Goal: Information Seeking & Learning: Understand process/instructions

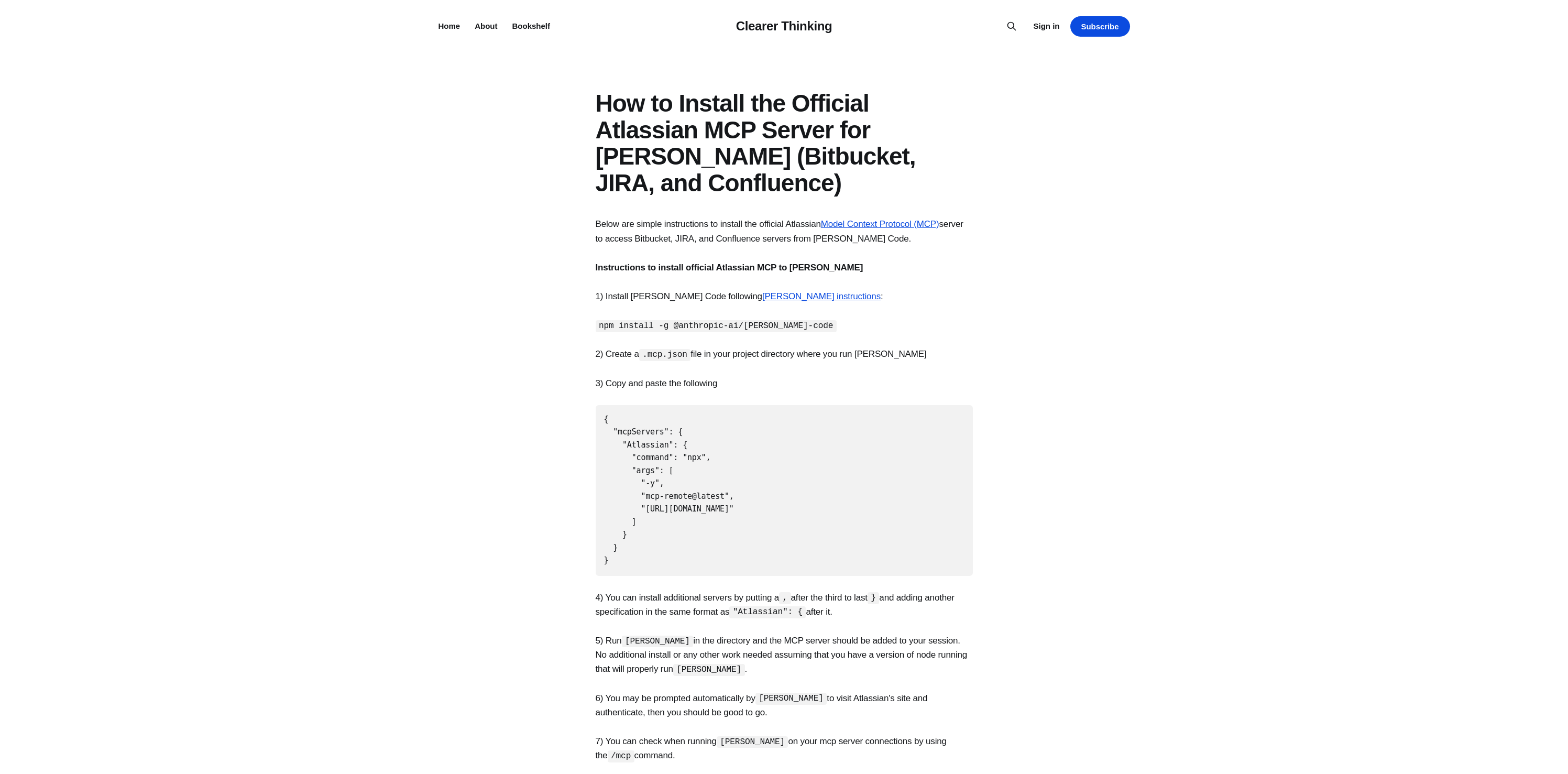
drag, startPoint x: 0, startPoint y: 0, endPoint x: 446, endPoint y: 166, distance: 475.9
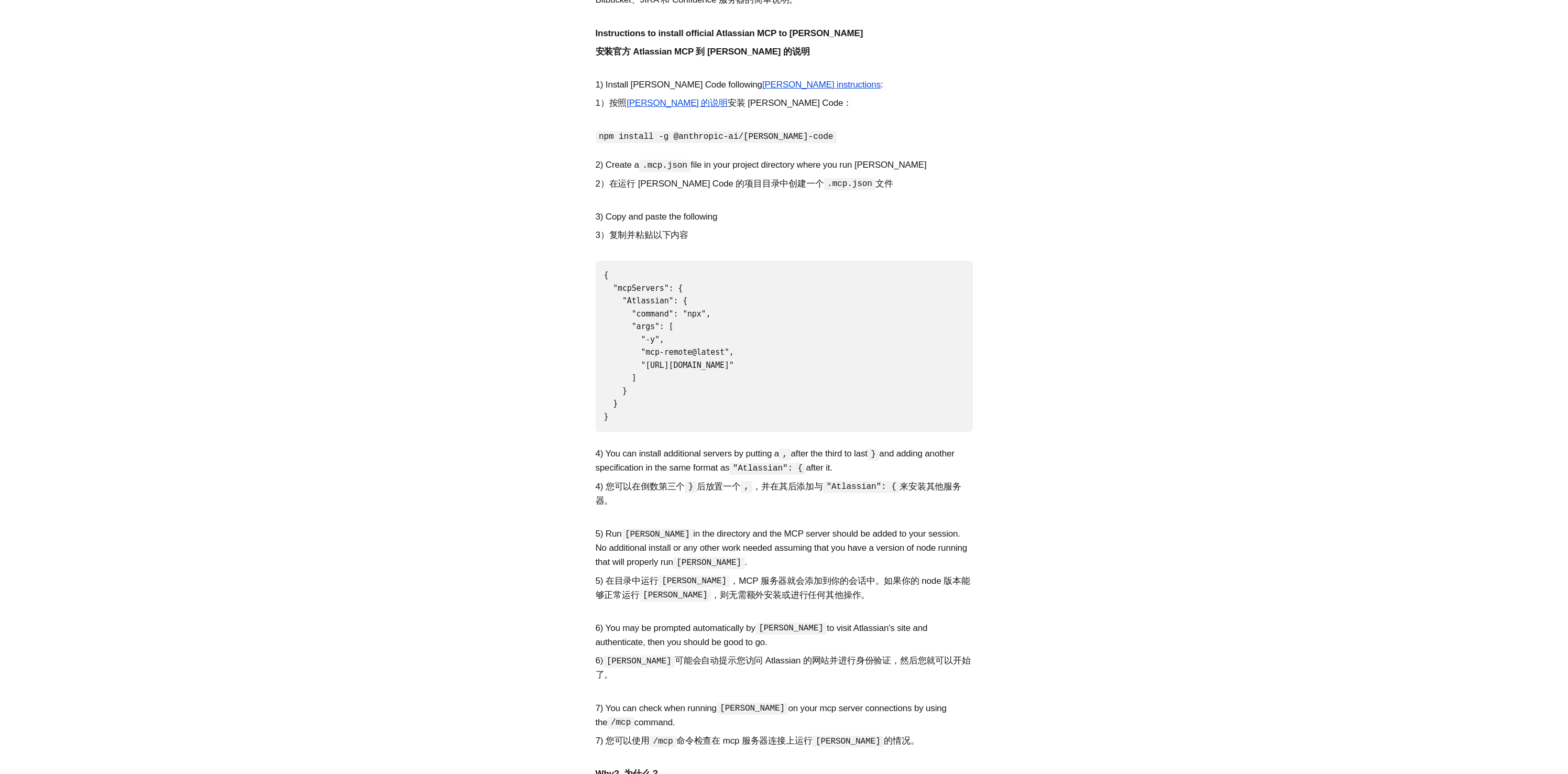
scroll to position [384, 0]
click at [505, 410] on section "Below are simple instructions to install the official Atlassian Model Context P…" at bounding box center [784, 554] width 1568 height 1212
click at [517, 398] on section "Below are simple instructions to install the official Atlassian Model Context P…" at bounding box center [784, 554] width 1568 height 1212
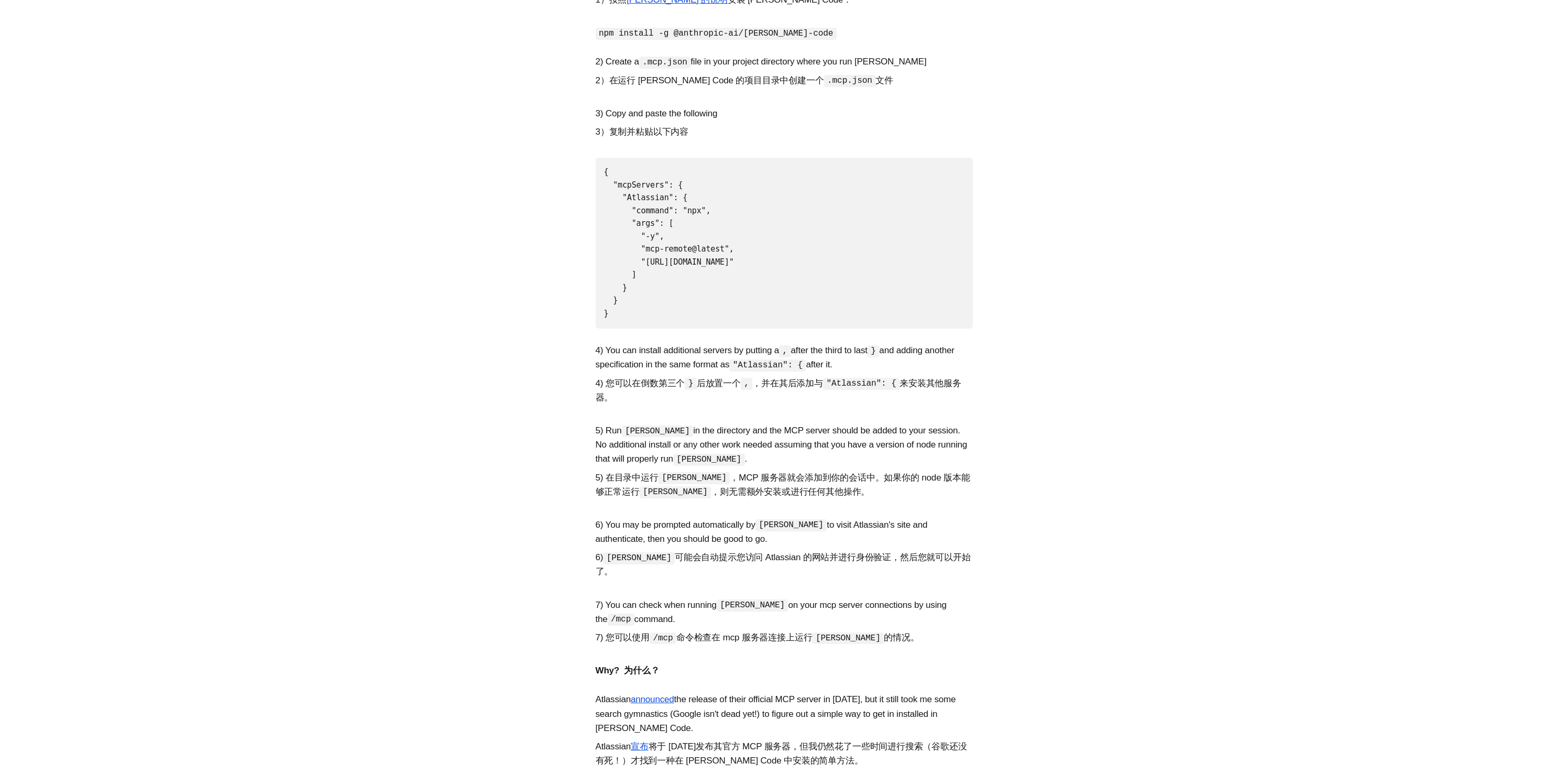
scroll to position [490, 0]
click at [621, 443] on p "5) Run [PERSON_NAME] in the directory and the MCP server should be added to you…" at bounding box center [785, 463] width 377 height 80
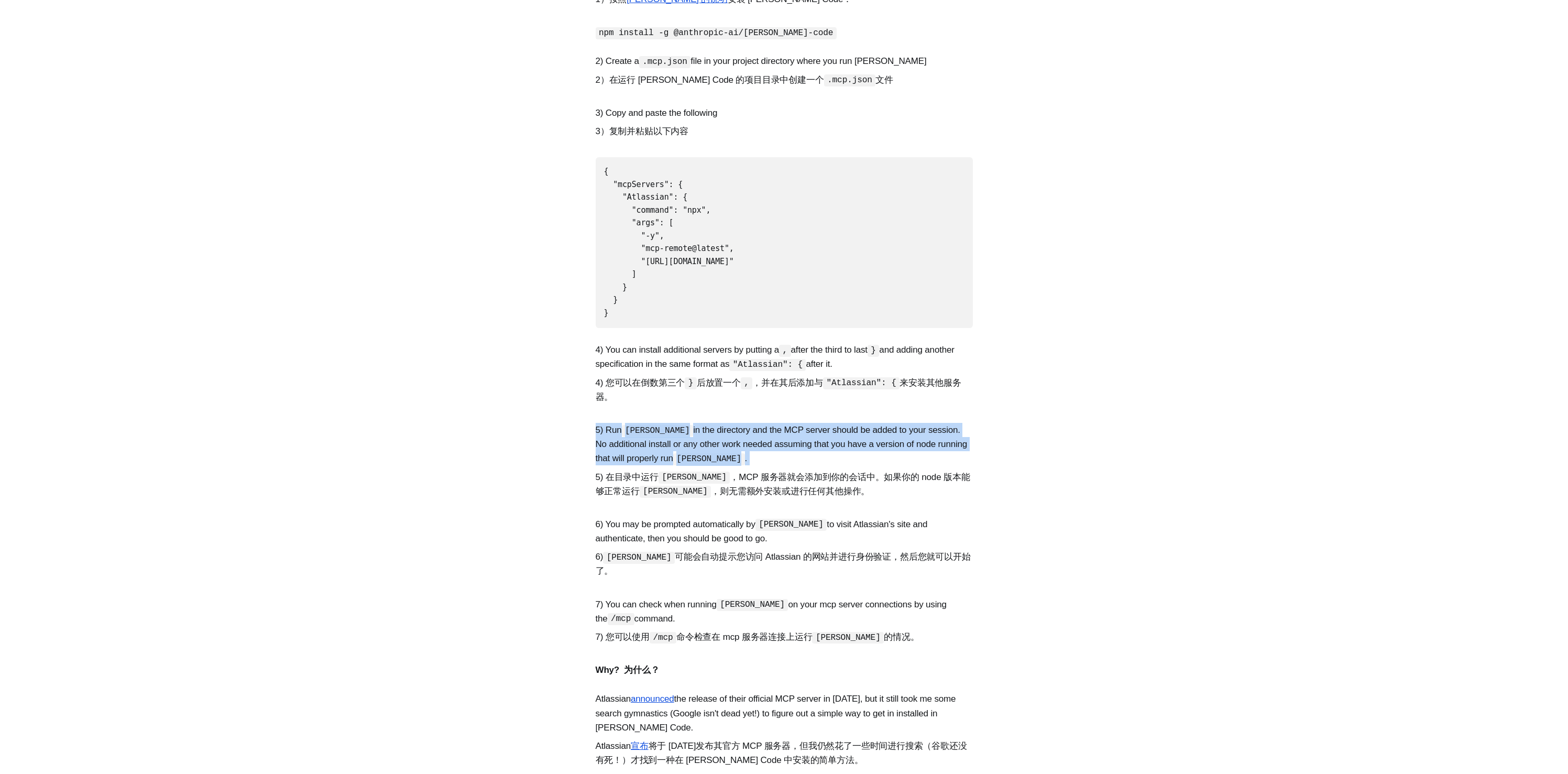
click at [600, 439] on p "5) Run [PERSON_NAME] in the directory and the MCP server should be added to you…" at bounding box center [785, 463] width 377 height 80
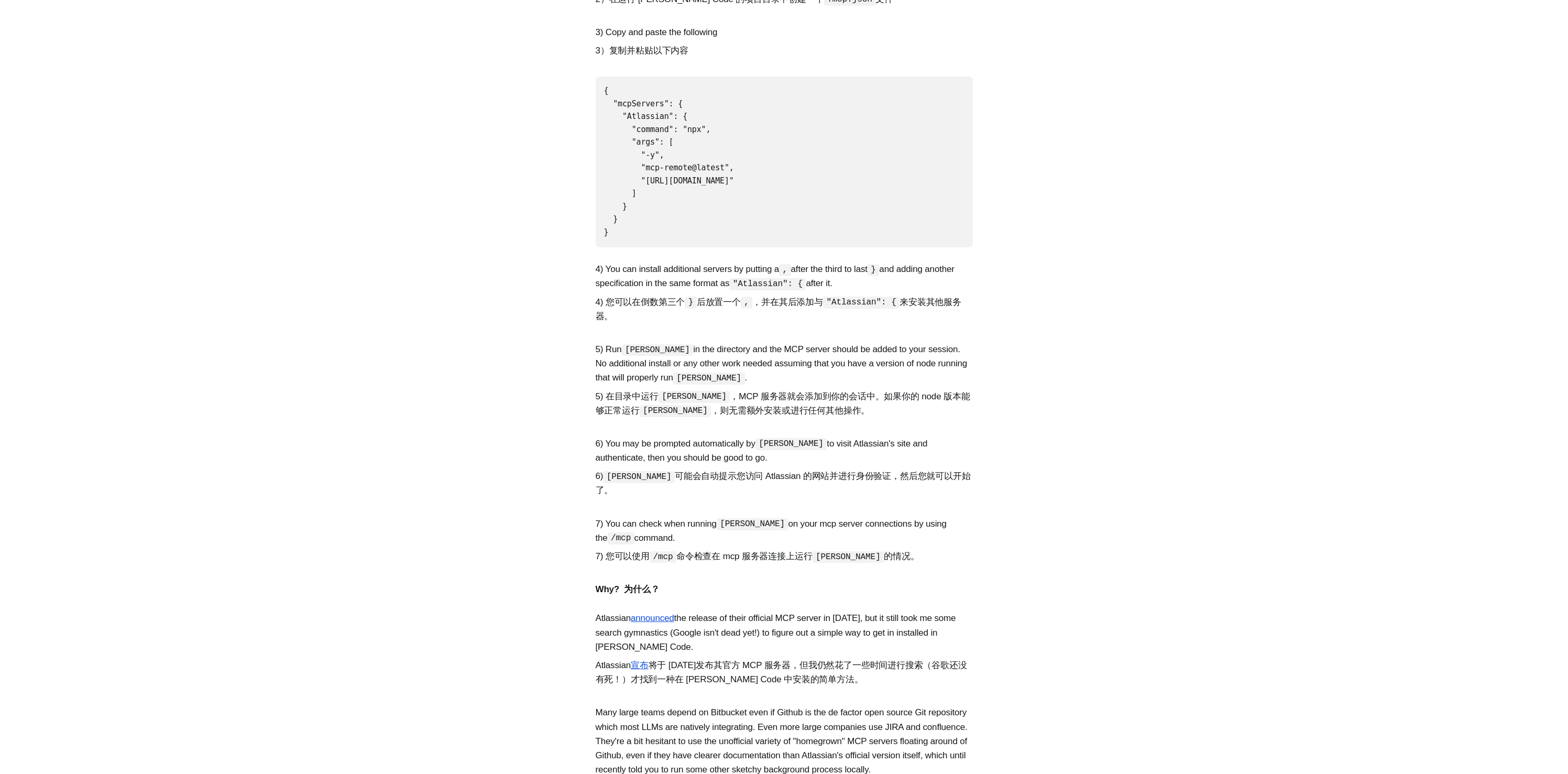
scroll to position [572, 0]
click at [645, 515] on p "7) You can check when running [PERSON_NAME] on your mcp server connections by u…" at bounding box center [785, 540] width 377 height 51
click at [629, 515] on p "7) You can check when running [PERSON_NAME] on your mcp server connections by u…" at bounding box center [785, 540] width 377 height 51
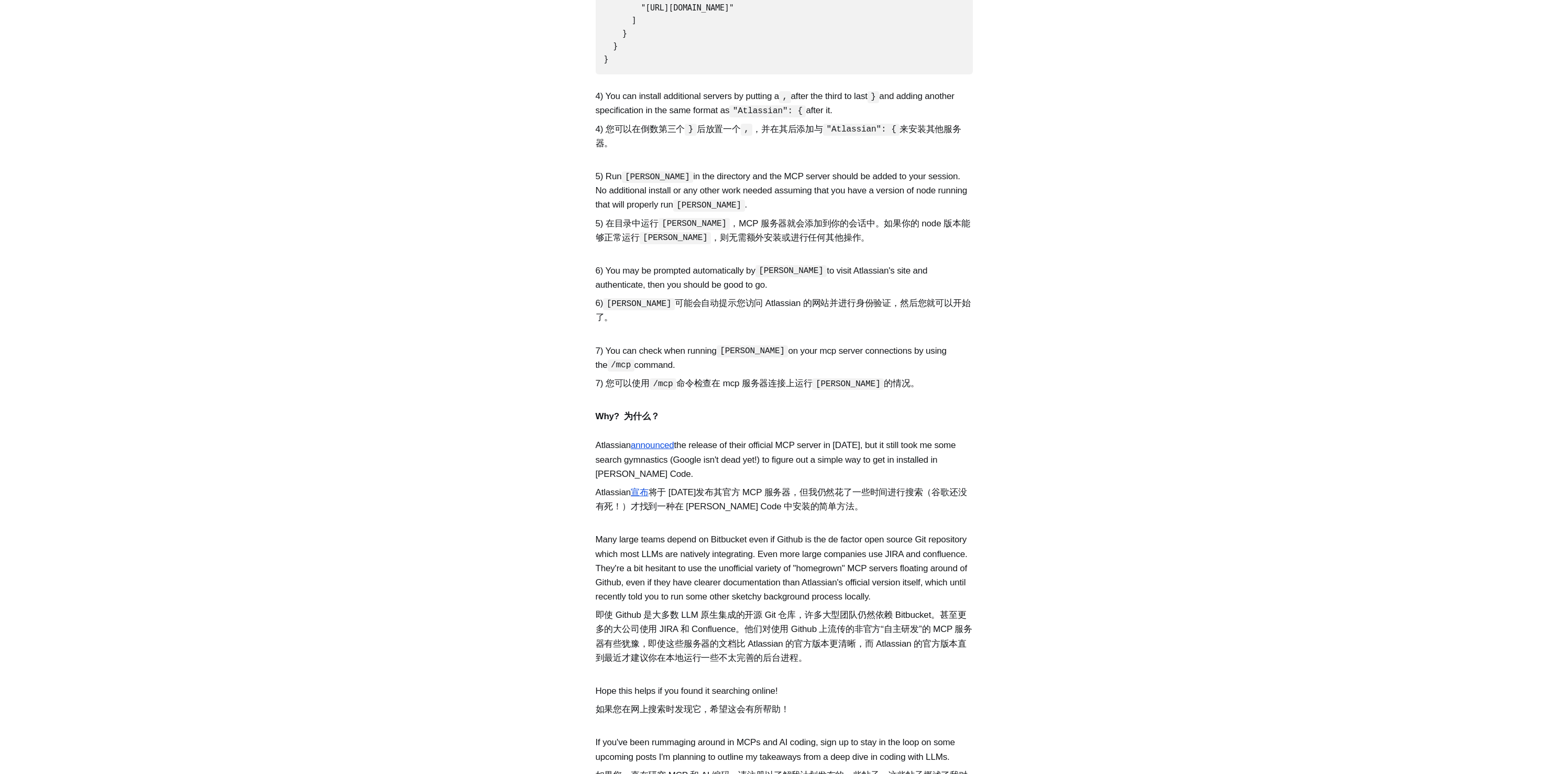
scroll to position [878, 0]
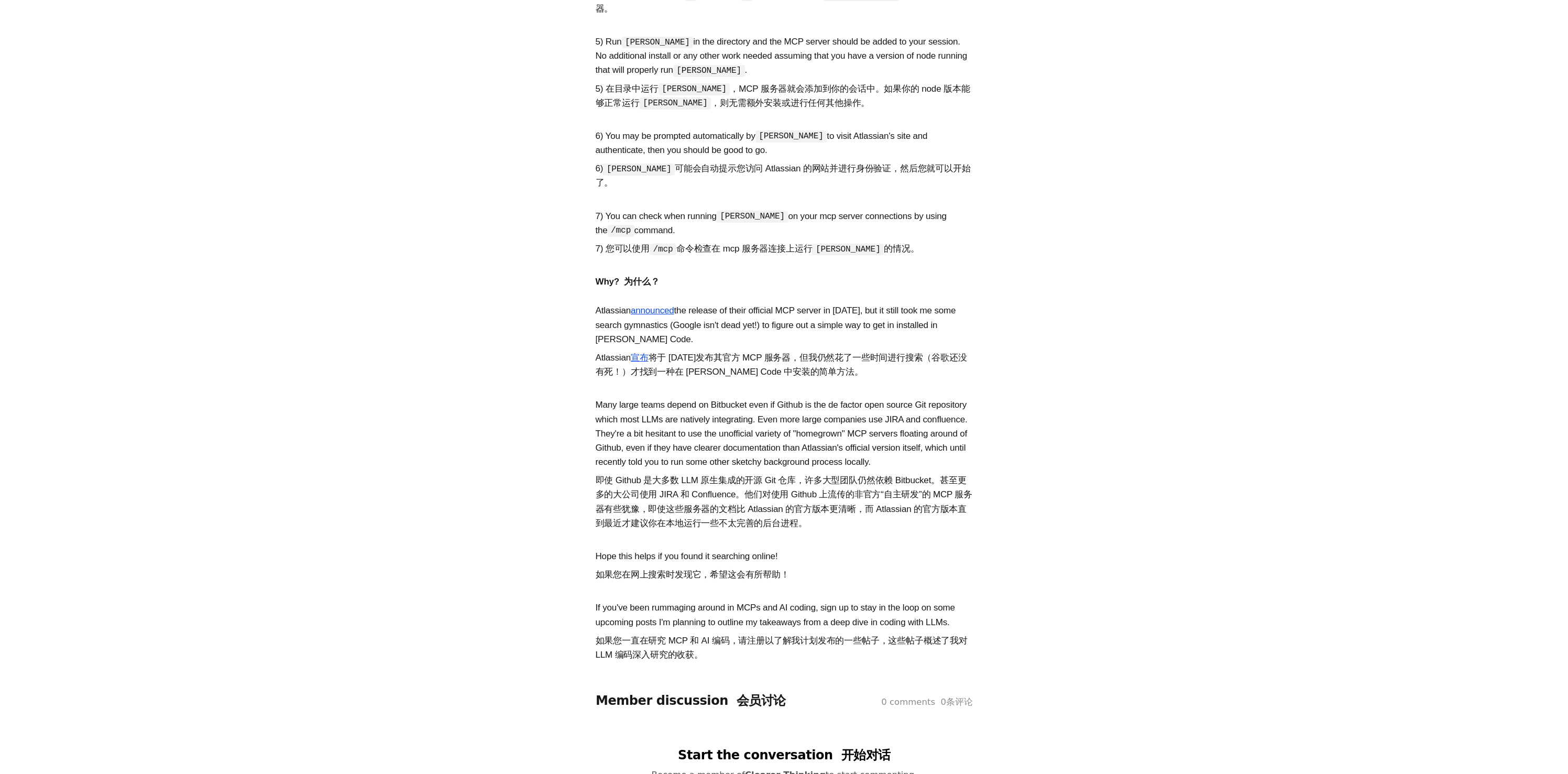
click at [744, 353] on font "Atlassian 宣布 将于 [DATE]发布其官方 MCP 服务器，但我仍然花了一些时间进行搜索（谷歌还没有死！）才找到一种在 [PERSON_NAME]…" at bounding box center [782, 365] width 371 height 25
click at [721, 353] on font "Atlassian 宣布 将于 [DATE]发布其官方 MCP 服务器，但我仍然花了一些时间进行搜索（谷歌还没有死！）才找到一种在 [PERSON_NAME]…" at bounding box center [782, 365] width 371 height 25
click at [704, 353] on font "Atlassian 宣布 将于 [DATE]发布其官方 MCP 服务器，但我仍然花了一些时间进行搜索（谷歌还没有死！）才找到一种在 [PERSON_NAME]…" at bounding box center [782, 365] width 371 height 25
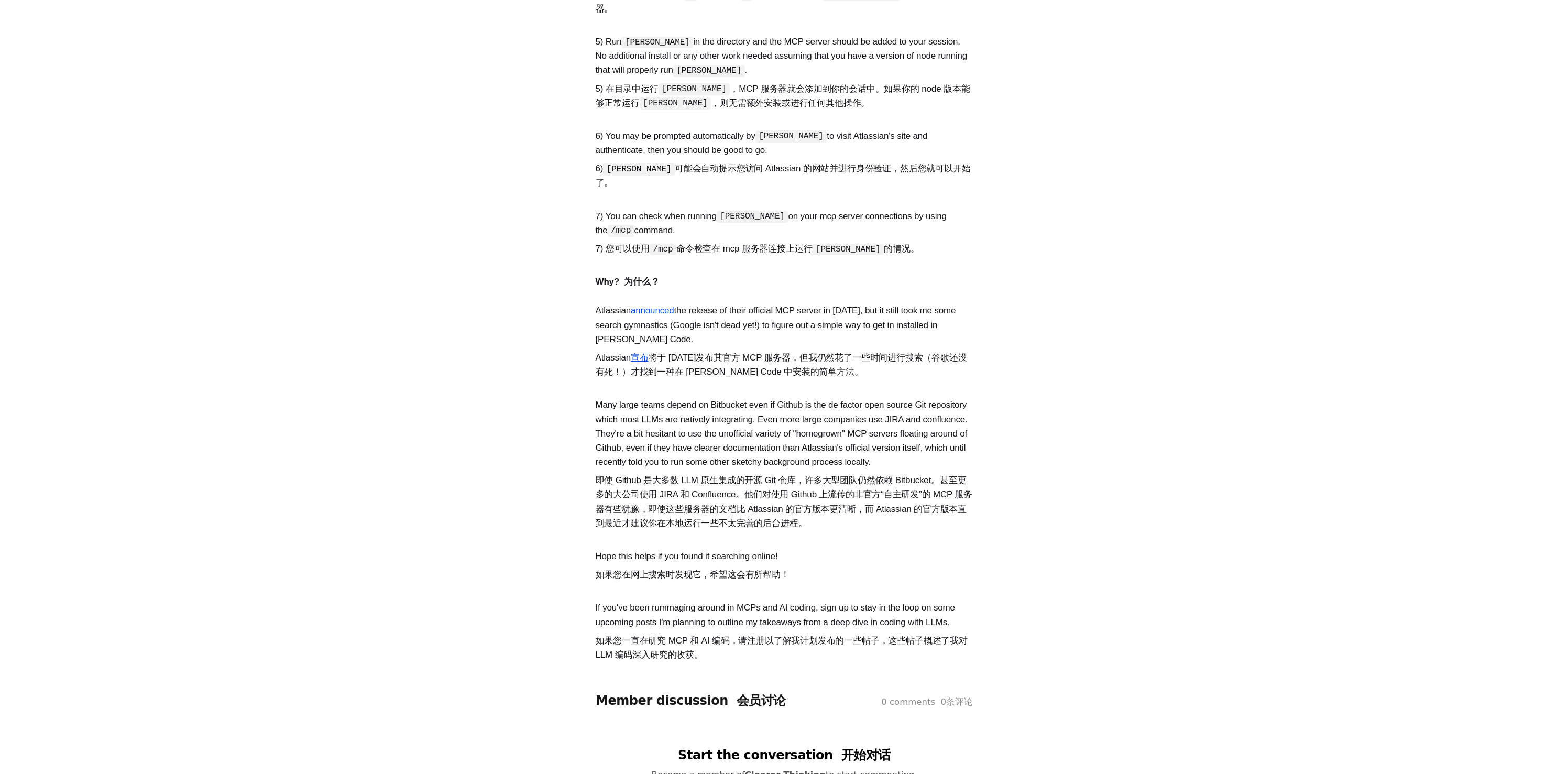
click at [704, 353] on font "Atlassian 宣布 将于 [DATE]发布其官方 MCP 服务器，但我仍然花了一些时间进行搜索（谷歌还没有死！）才找到一种在 [PERSON_NAME]…" at bounding box center [782, 365] width 371 height 25
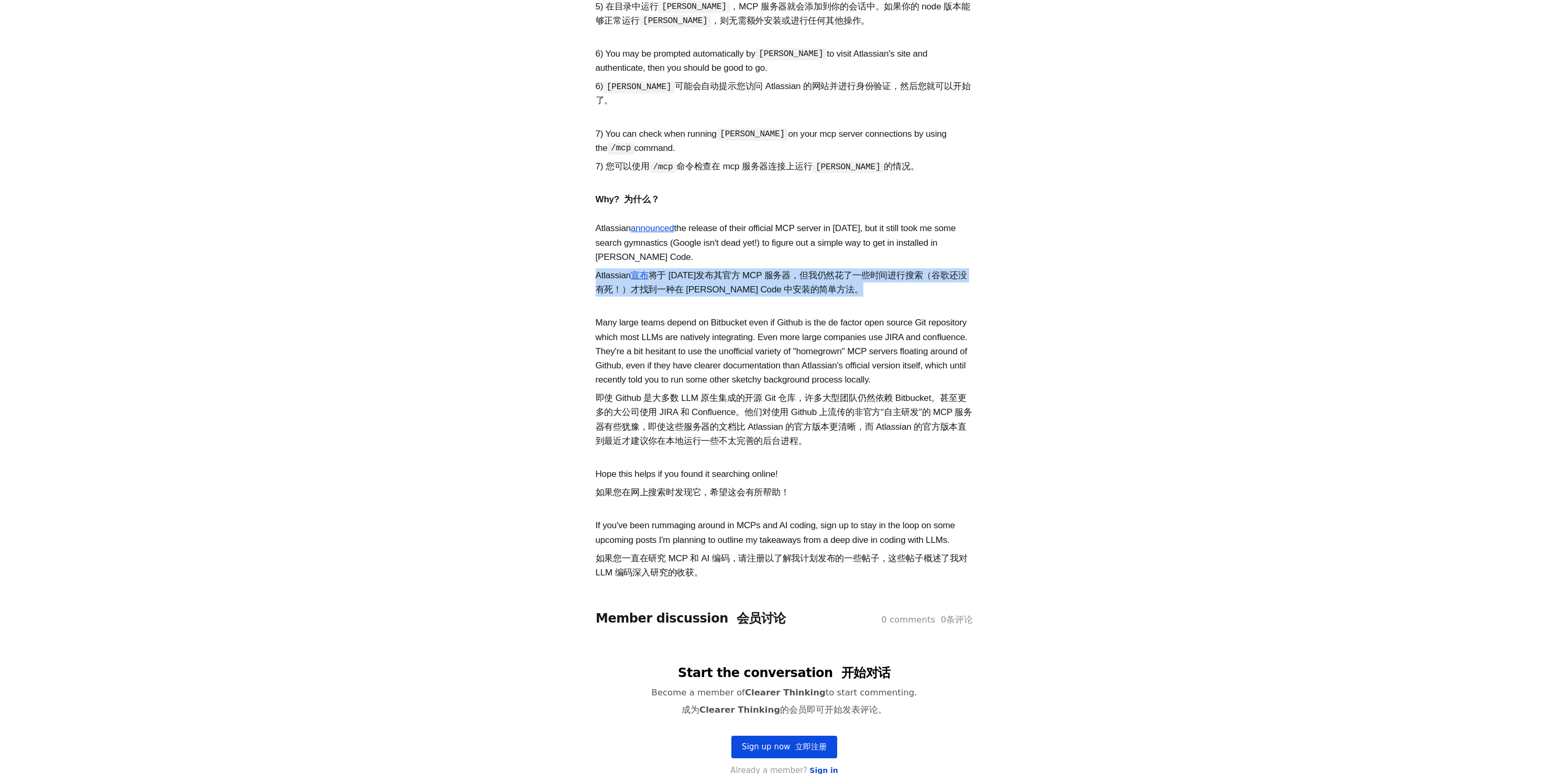
scroll to position [1001, 0]
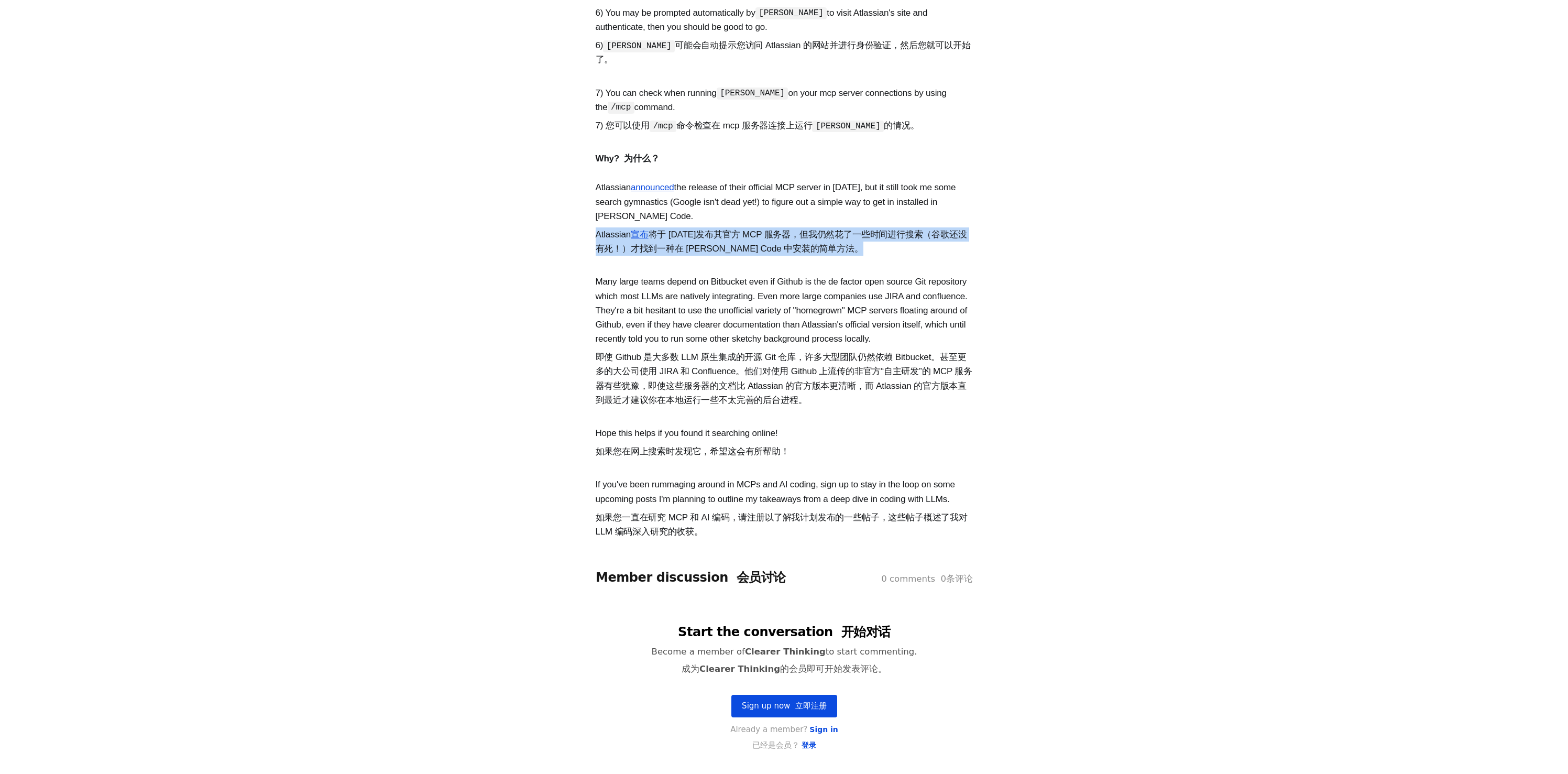
click at [703, 364] on font "即使 Github 是大多数 LLM 原生集成的开源 Git 仓库，许多大型团队仍然依赖 Bitbucket。甚至更多的大公司使用 JIRA 和 Conflu…" at bounding box center [785, 379] width 377 height 54
